Goal: Transaction & Acquisition: Purchase product/service

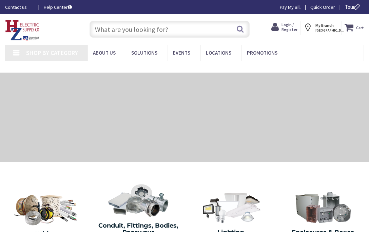
type input "[STREET_ADDRESS]"
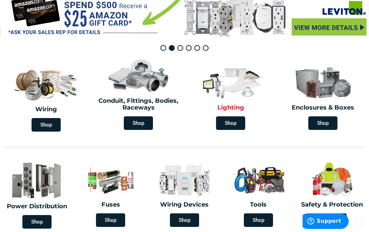
scroll to position [128, 0]
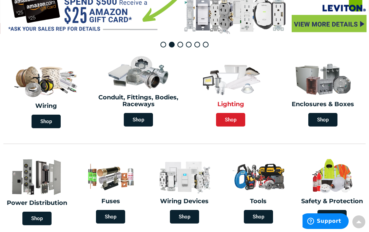
click at [229, 122] on span "Shop" at bounding box center [230, 120] width 29 height 14
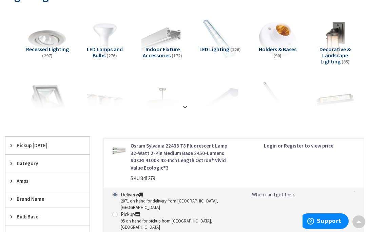
scroll to position [92, 0]
click at [185, 104] on strong at bounding box center [185, 106] width 8 height 7
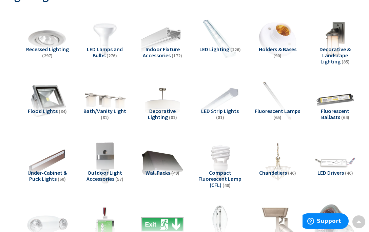
click at [102, 103] on img at bounding box center [105, 101] width 46 height 46
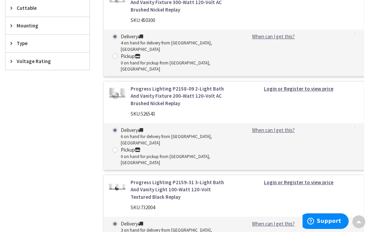
scroll to position [800, 0]
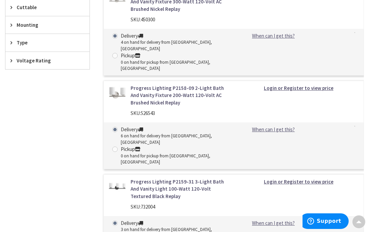
click at [120, 84] on img at bounding box center [117, 92] width 17 height 17
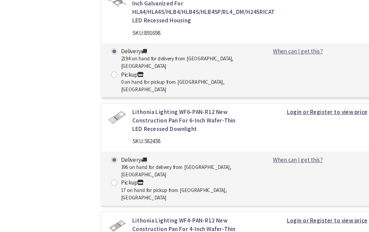
scroll to position [493, 0]
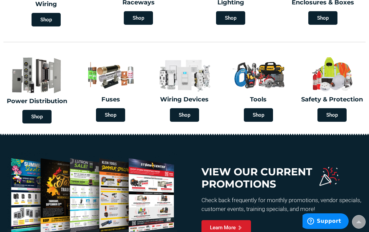
scroll to position [235, 0]
